Goal: Task Accomplishment & Management: Manage account settings

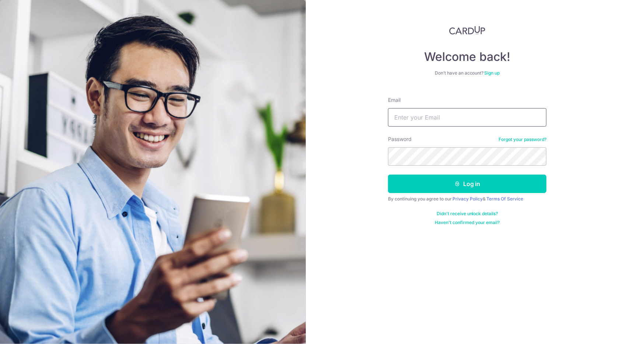
click at [443, 118] on input "Email" at bounding box center [467, 117] width 158 height 18
type input "[EMAIL_ADDRESS][DOMAIN_NAME]"
click at [388, 174] on button "Log in" at bounding box center [467, 183] width 158 height 18
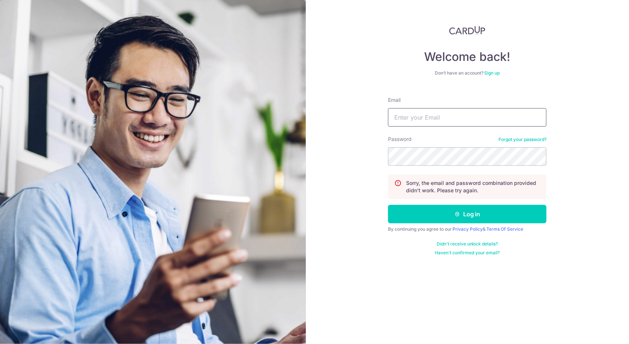
drag, startPoint x: 0, startPoint y: 0, endPoint x: 431, endPoint y: 109, distance: 444.2
click at [431, 109] on input "Email" at bounding box center [467, 117] width 158 height 18
type input "[EMAIL_ADDRESS][DOMAIN_NAME]"
click at [388, 205] on button "Log in" at bounding box center [467, 214] width 158 height 18
